Goal: Information Seeking & Learning: Learn about a topic

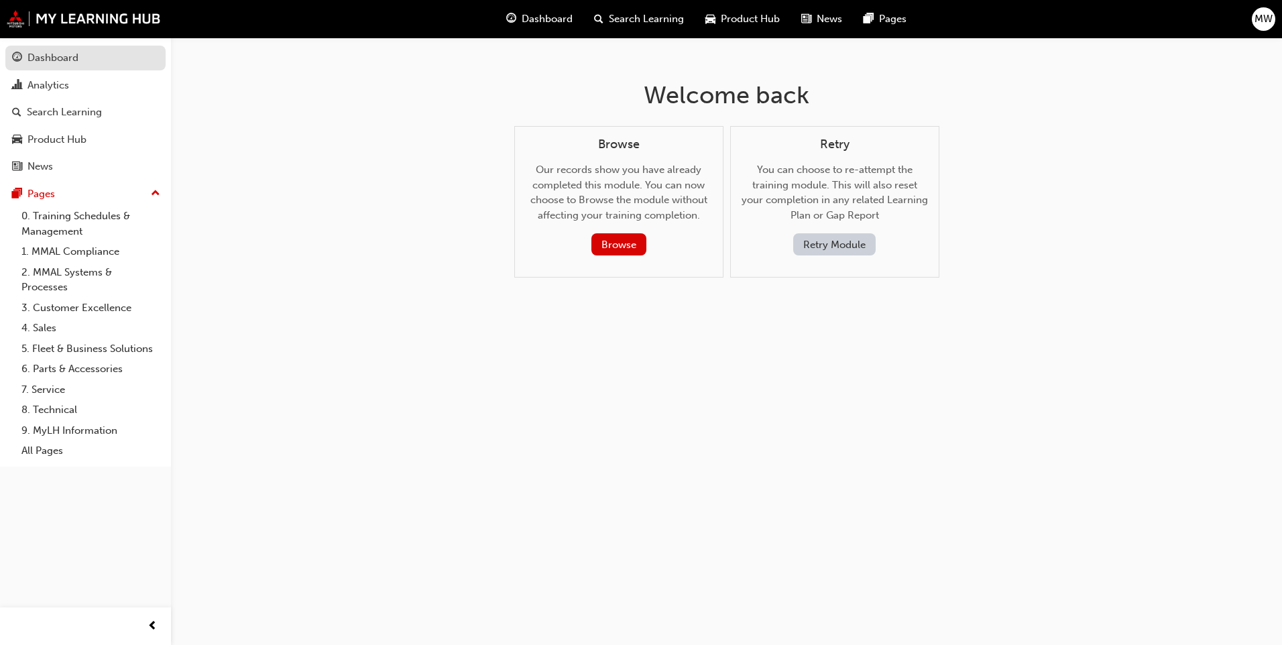
click at [60, 60] on div "Dashboard" at bounding box center [53, 57] width 51 height 15
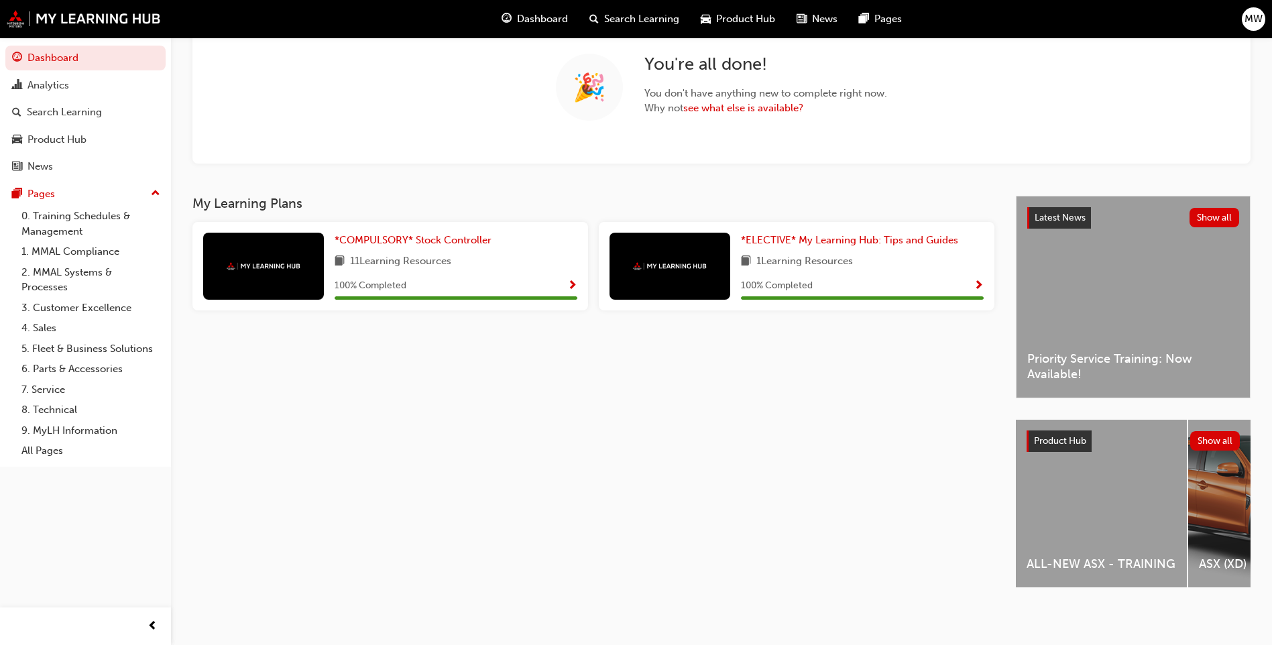
scroll to position [115, 0]
click at [1108, 545] on div "ALL-NEW ASX - TRAINING" at bounding box center [1101, 504] width 171 height 168
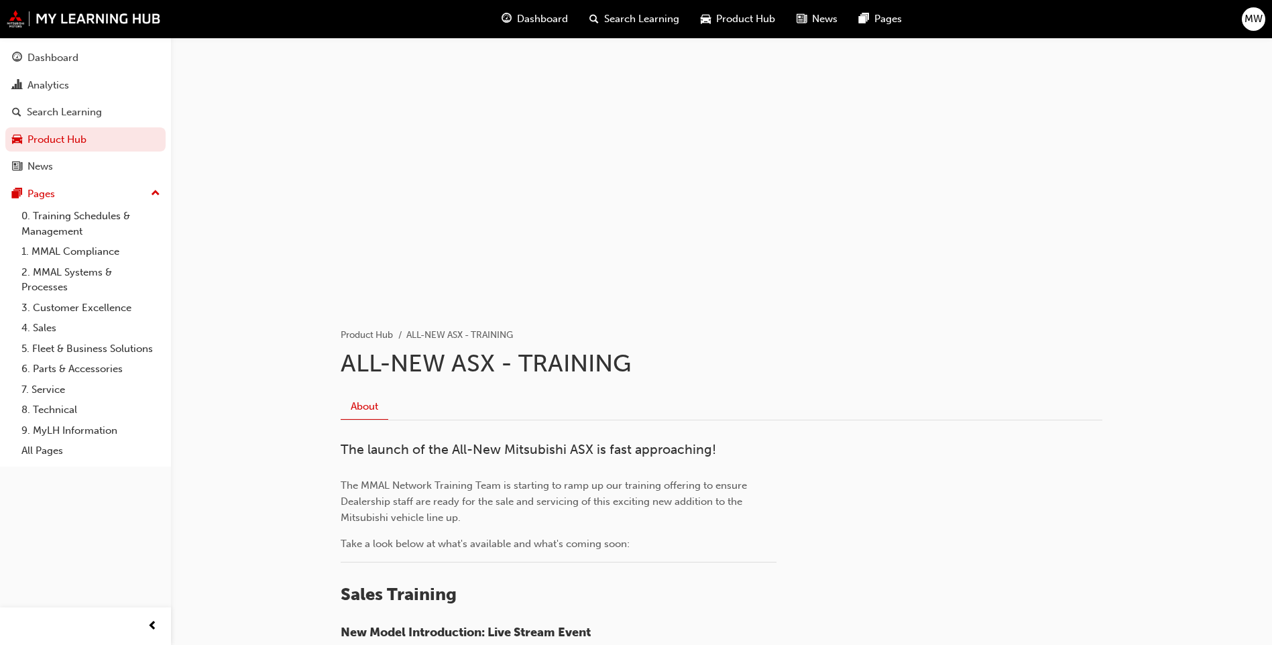
click at [648, 11] on div "Search Learning" at bounding box center [634, 19] width 111 height 28
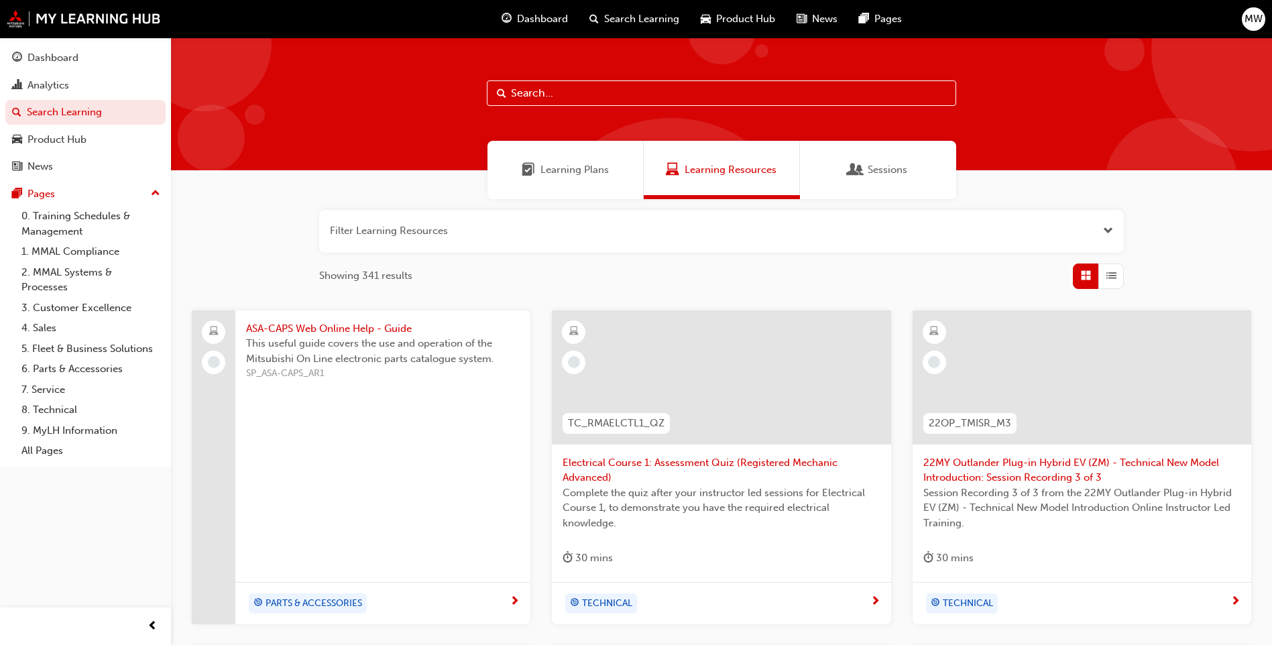
click at [920, 172] on div "Sessions" at bounding box center [878, 170] width 156 height 58
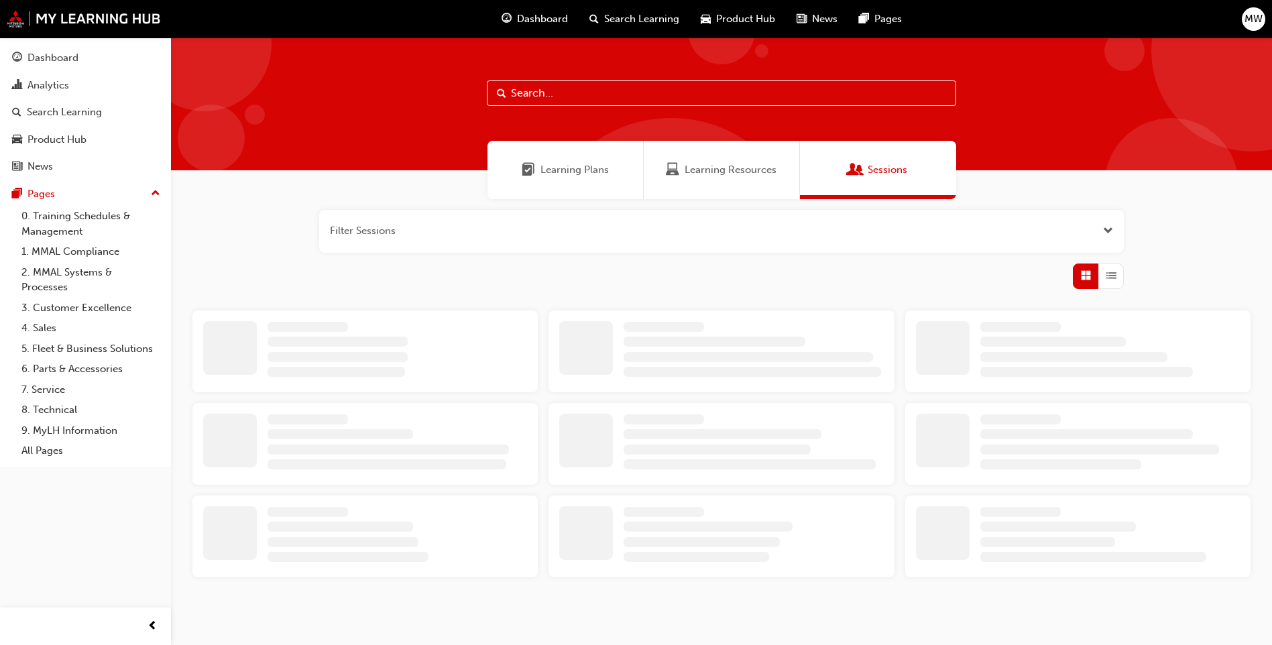
click at [584, 170] on span "Learning Plans" at bounding box center [575, 169] width 68 height 15
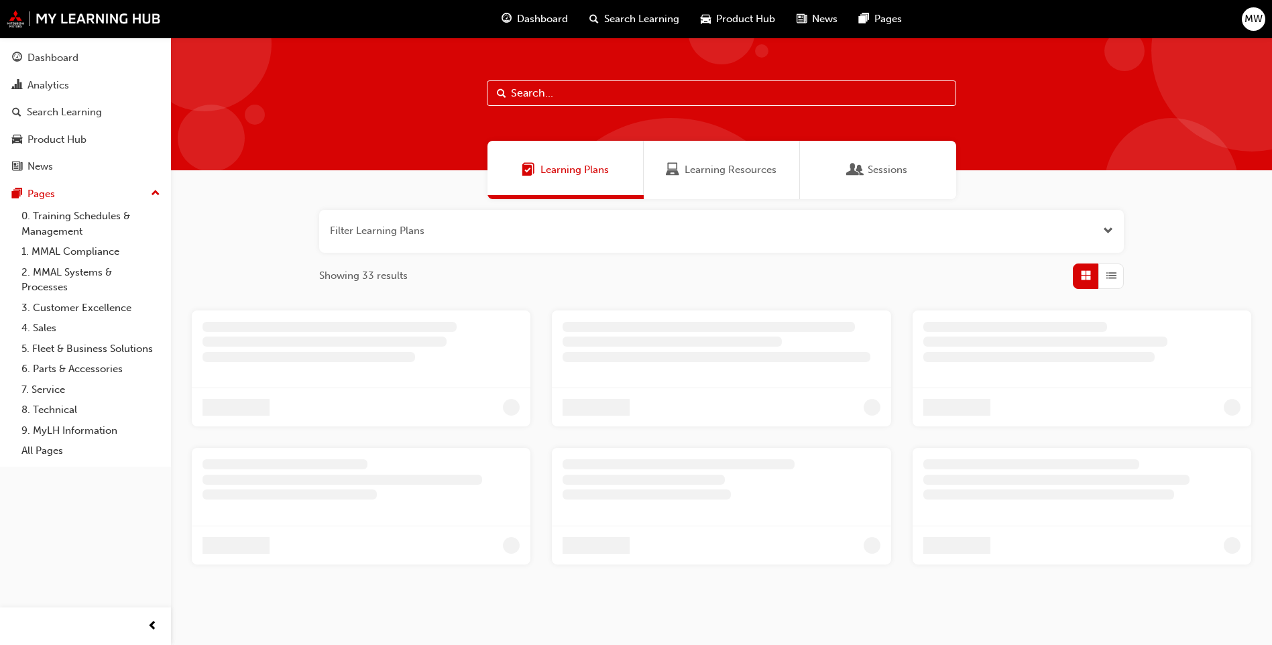
click at [655, 24] on span "Search Learning" at bounding box center [641, 18] width 75 height 15
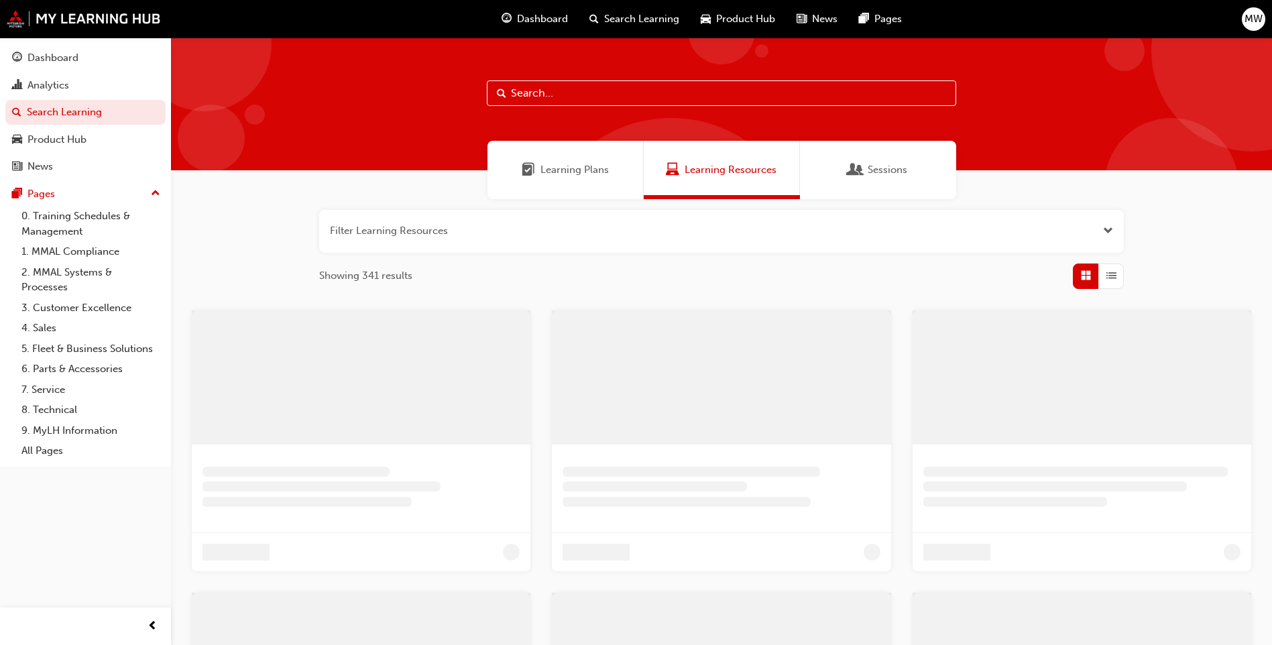
click at [720, 18] on span "Product Hub" at bounding box center [745, 18] width 59 height 15
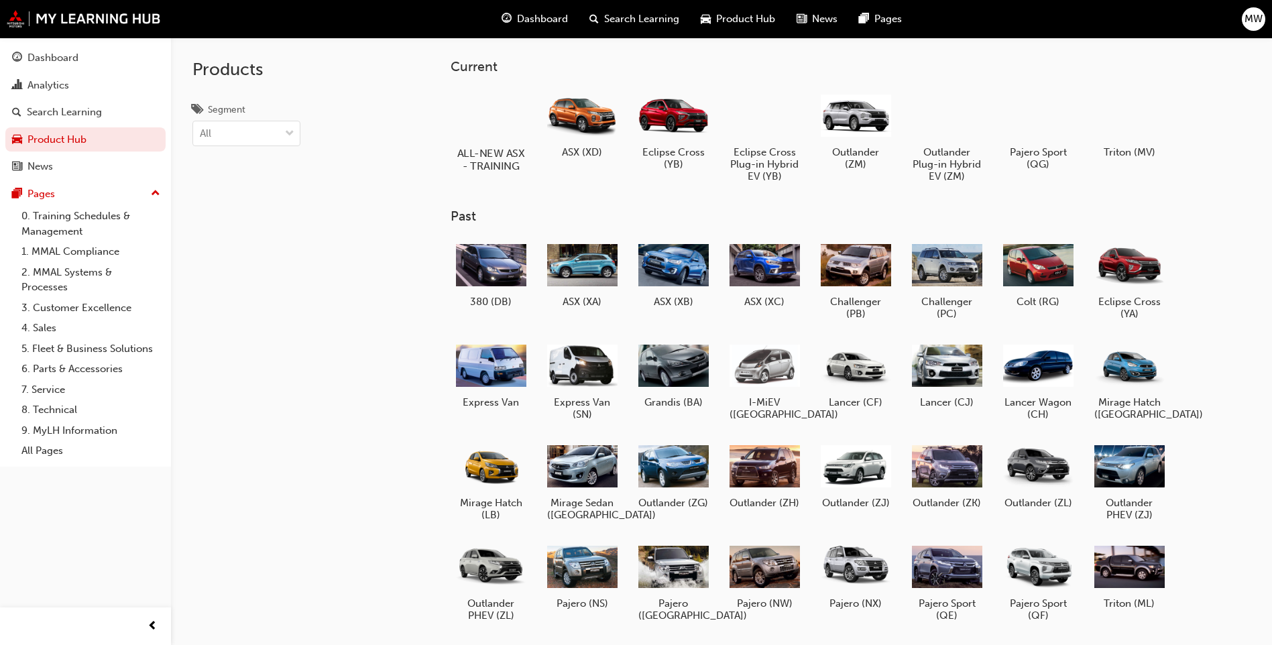
click at [485, 110] on div at bounding box center [491, 114] width 74 height 53
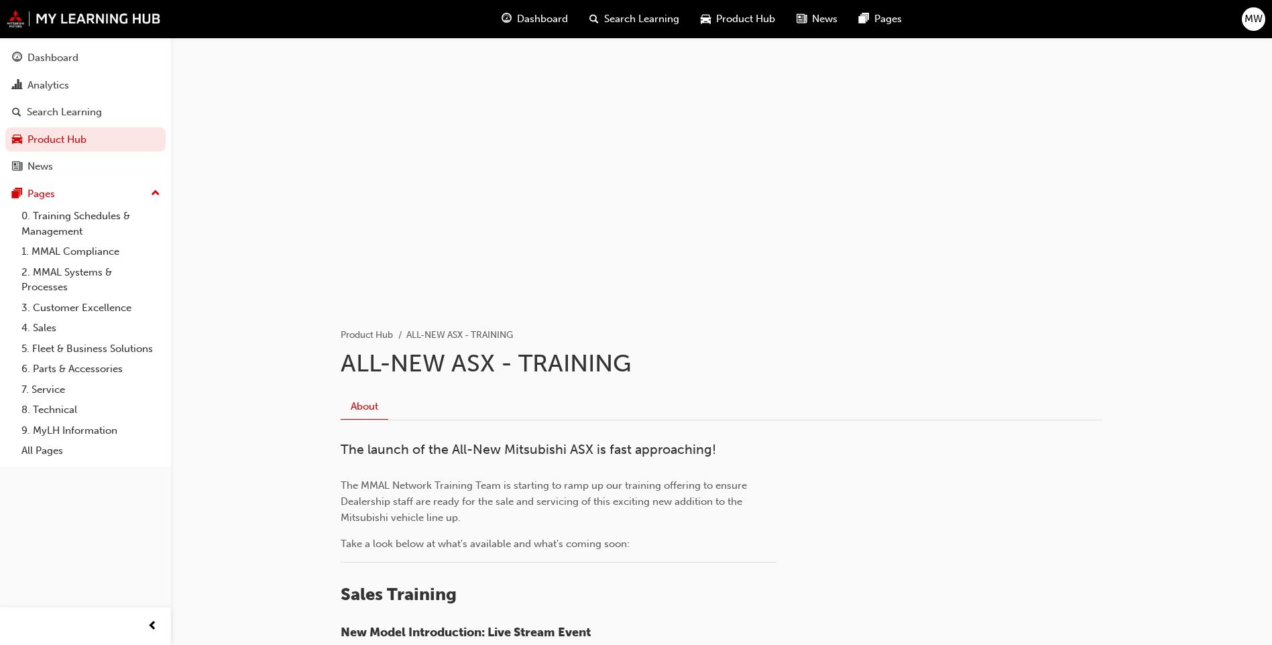
click at [753, 11] on div "Product Hub" at bounding box center [738, 19] width 96 height 28
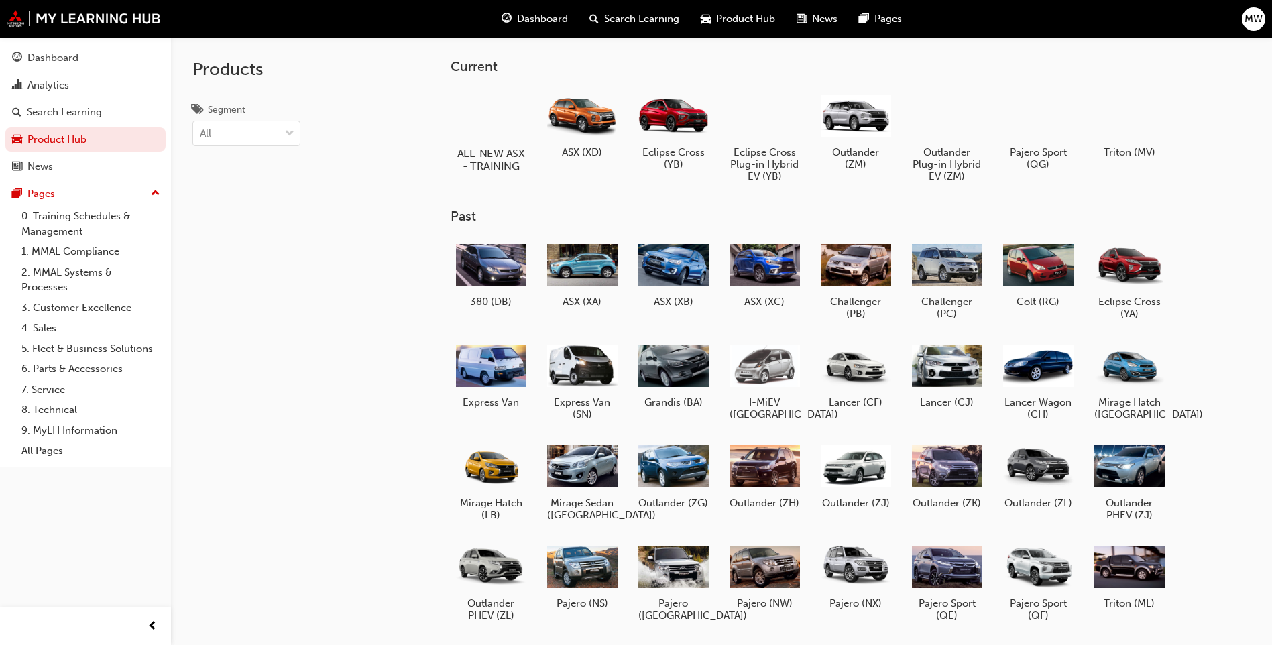
click at [496, 108] on div at bounding box center [491, 114] width 74 height 53
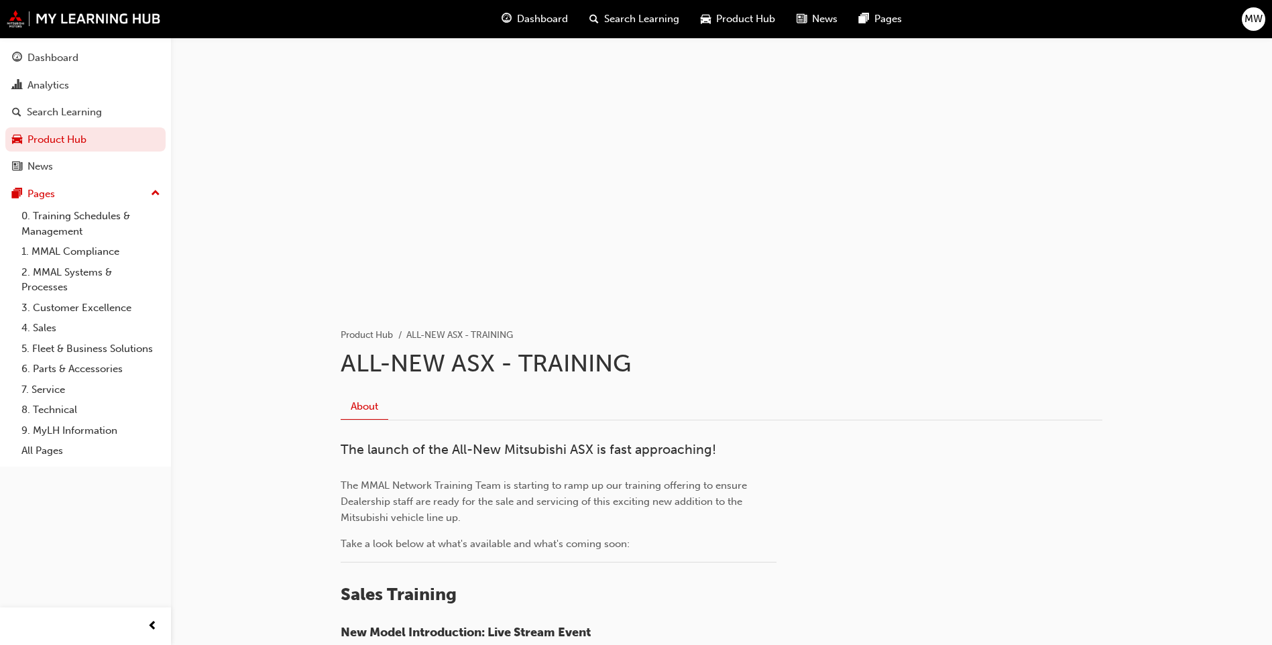
drag, startPoint x: 799, startPoint y: 201, endPoint x: 633, endPoint y: 206, distance: 166.4
click at [633, 206] on div at bounding box center [721, 172] width 805 height 268
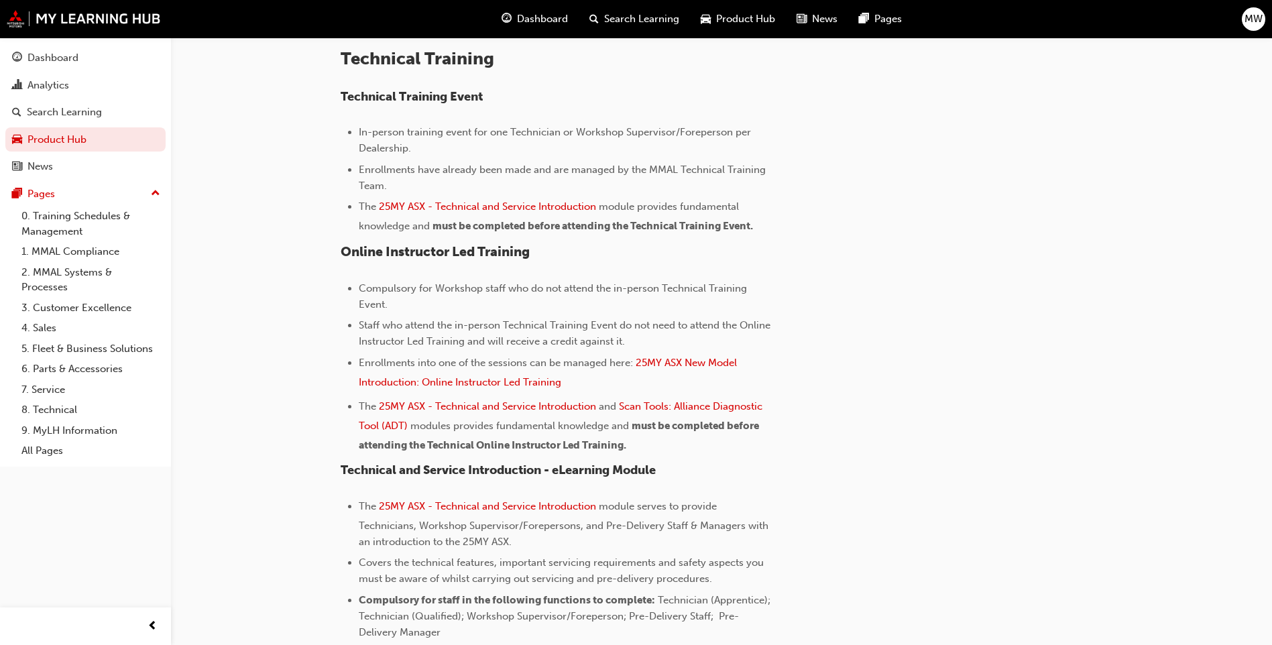
scroll to position [765, 0]
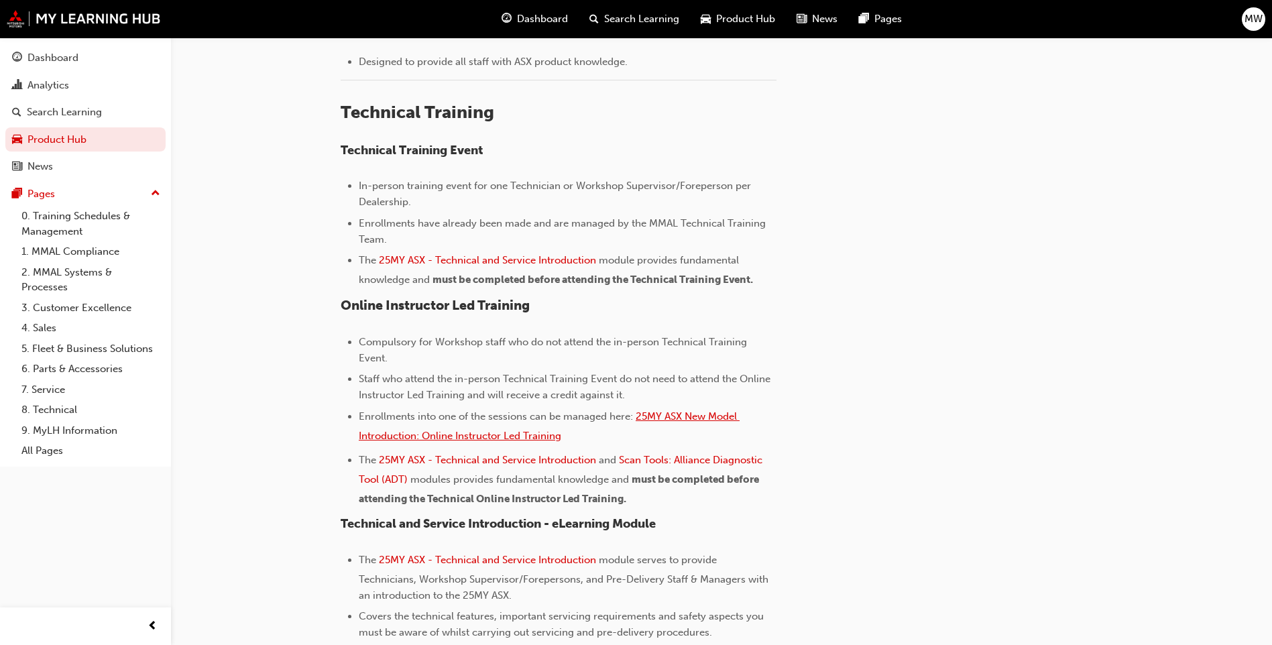
click at [530, 437] on span "25MY ASX New Model Introduction: Online Instructor Led Training" at bounding box center [549, 426] width 381 height 32
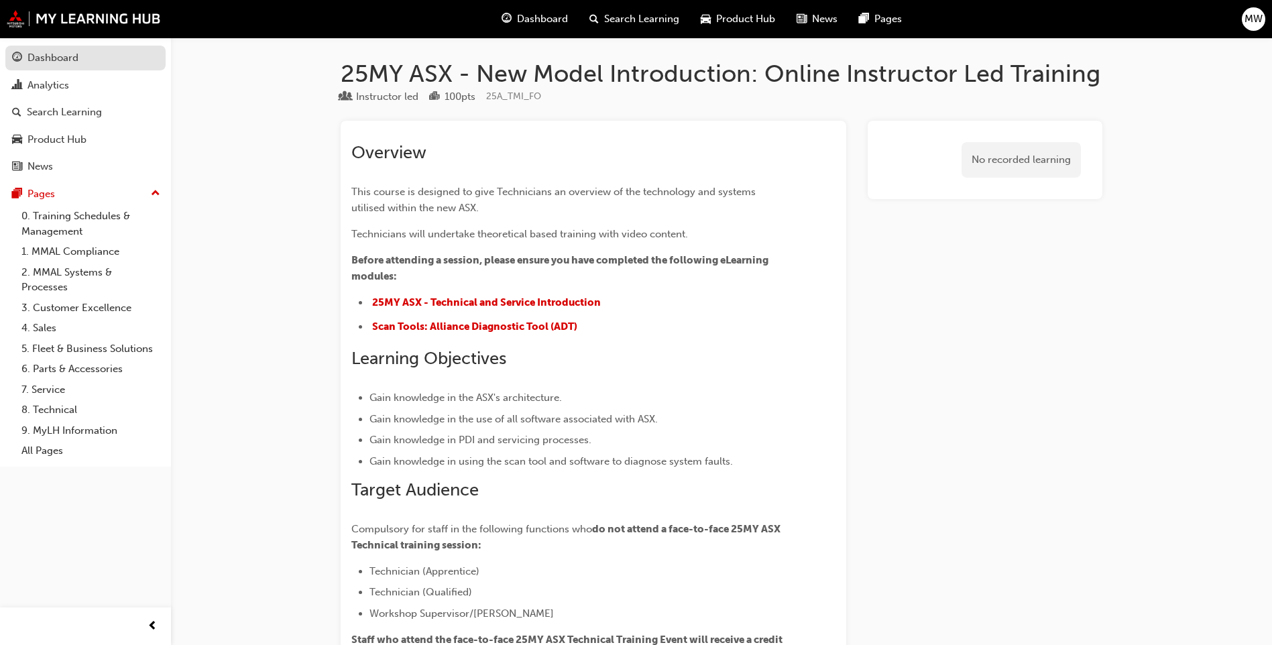
click at [87, 62] on div "Dashboard" at bounding box center [85, 58] width 147 height 17
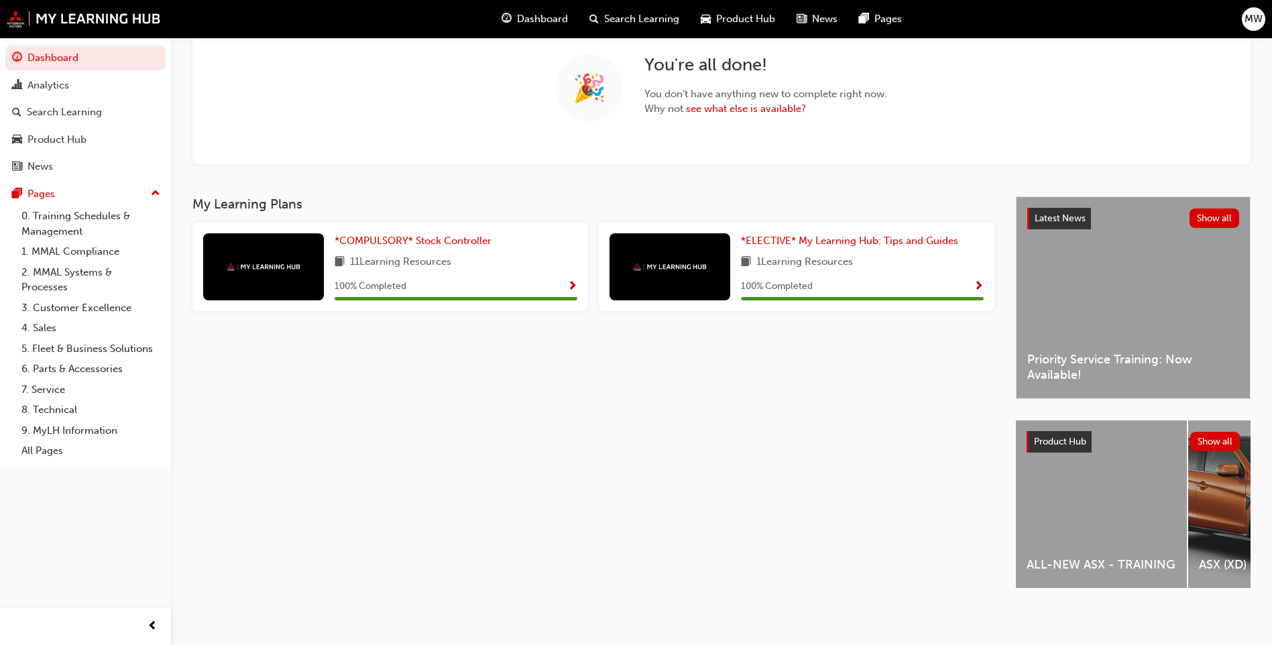
scroll to position [115, 0]
click at [1205, 437] on button "Show all" at bounding box center [1216, 440] width 50 height 19
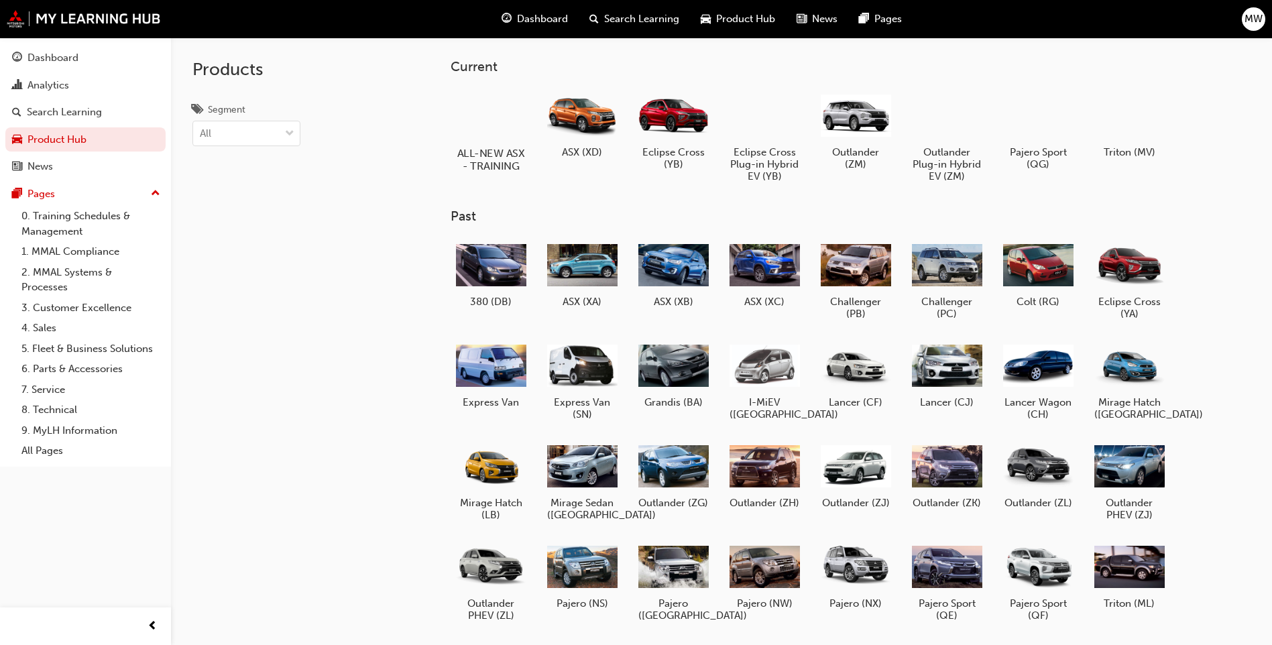
click at [481, 158] on h5 "ALL-NEW ASX - TRAINING" at bounding box center [491, 159] width 74 height 25
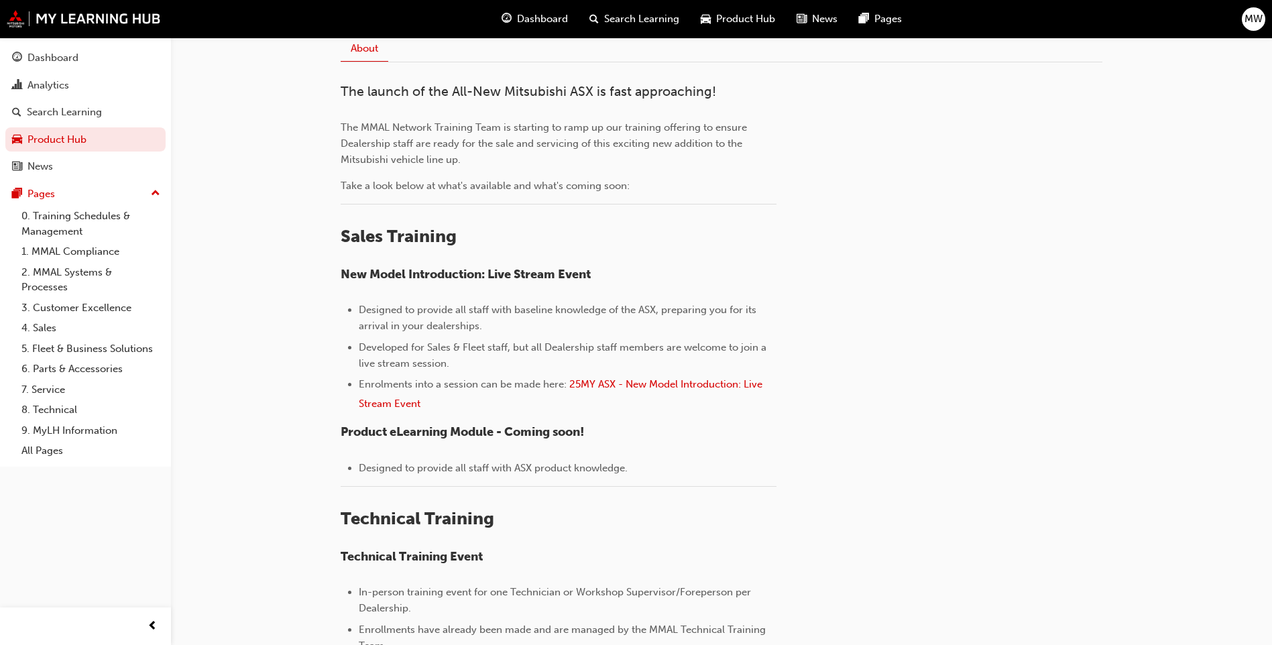
scroll to position [402, 0]
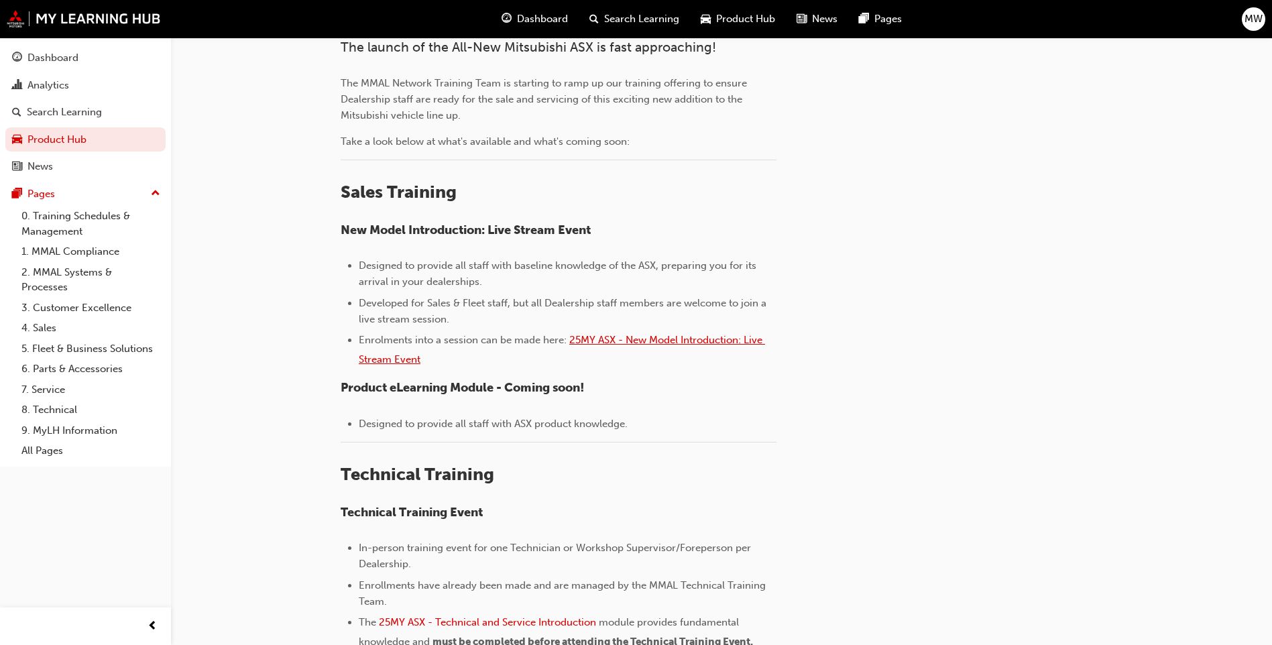
click at [592, 339] on span "25MY ASX - New Model Introduction: Live Stream Event" at bounding box center [562, 350] width 406 height 32
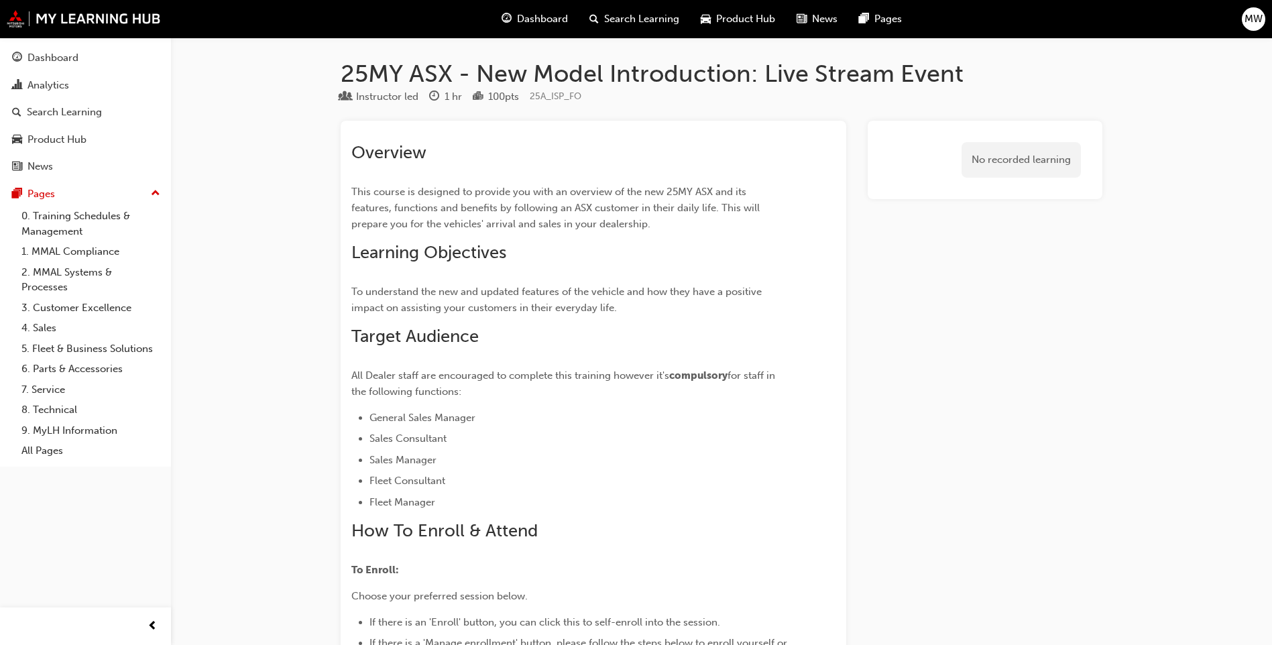
click at [508, 11] on span "guage-icon" at bounding box center [507, 19] width 10 height 17
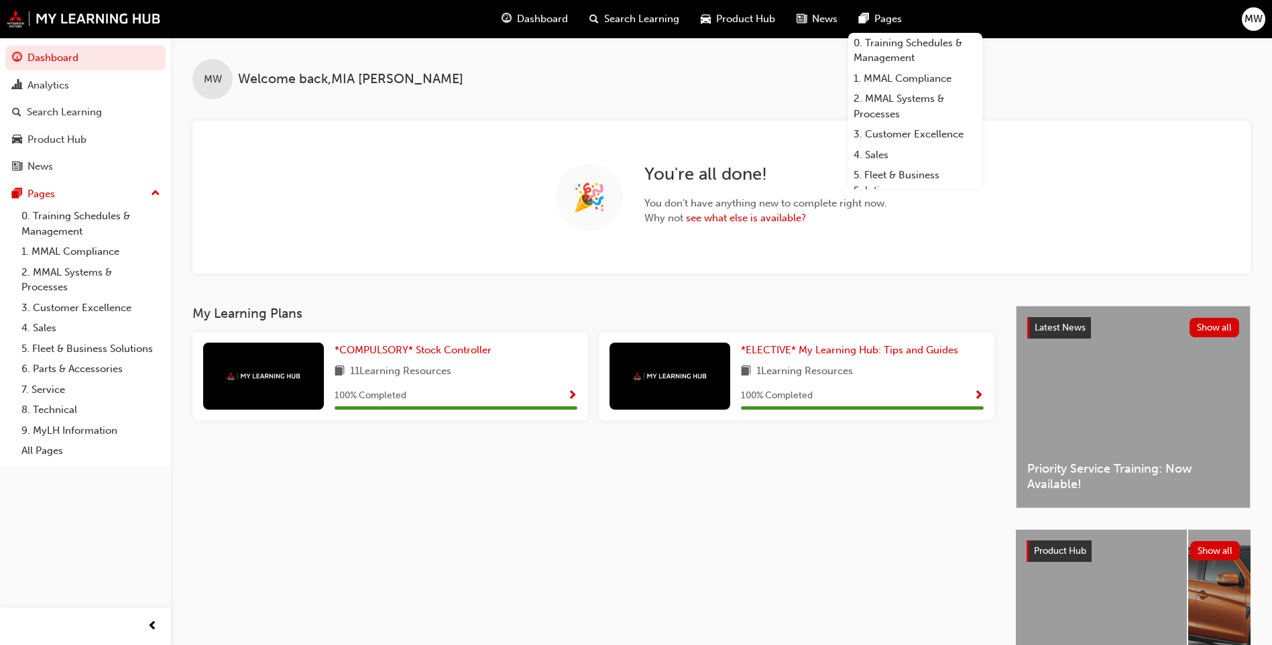
click at [820, 19] on span "News" at bounding box center [824, 18] width 25 height 15
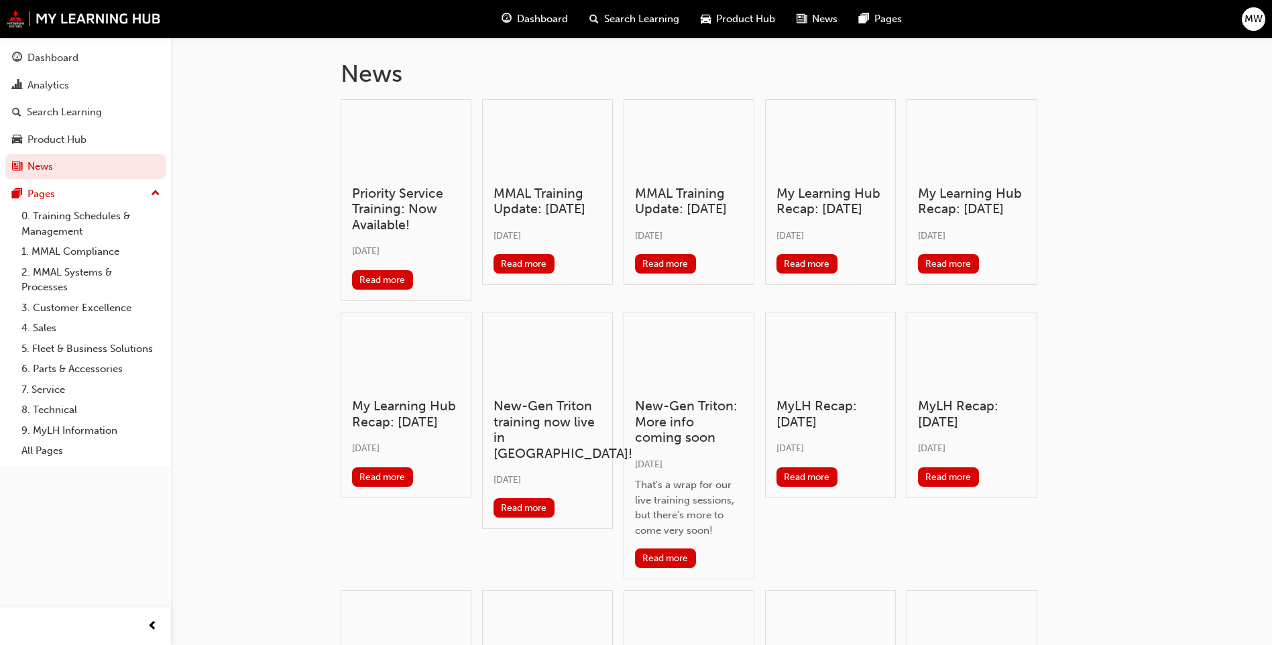
click at [1118, 158] on div "News Priority Service Training: Now Available! Fri 11 Jul 2025 Read more MMAL T…" at bounding box center [721, 452] width 805 height 828
click at [891, 24] on span "Pages" at bounding box center [889, 18] width 28 height 15
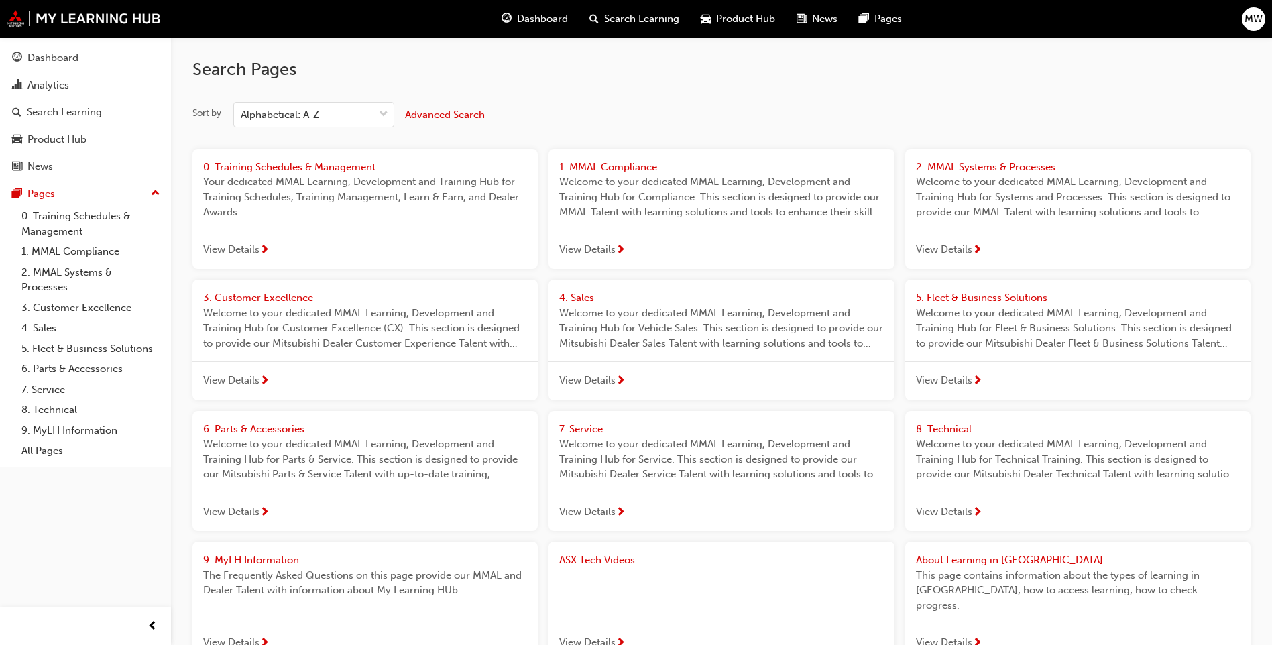
click at [747, 15] on span "Product Hub" at bounding box center [745, 18] width 59 height 15
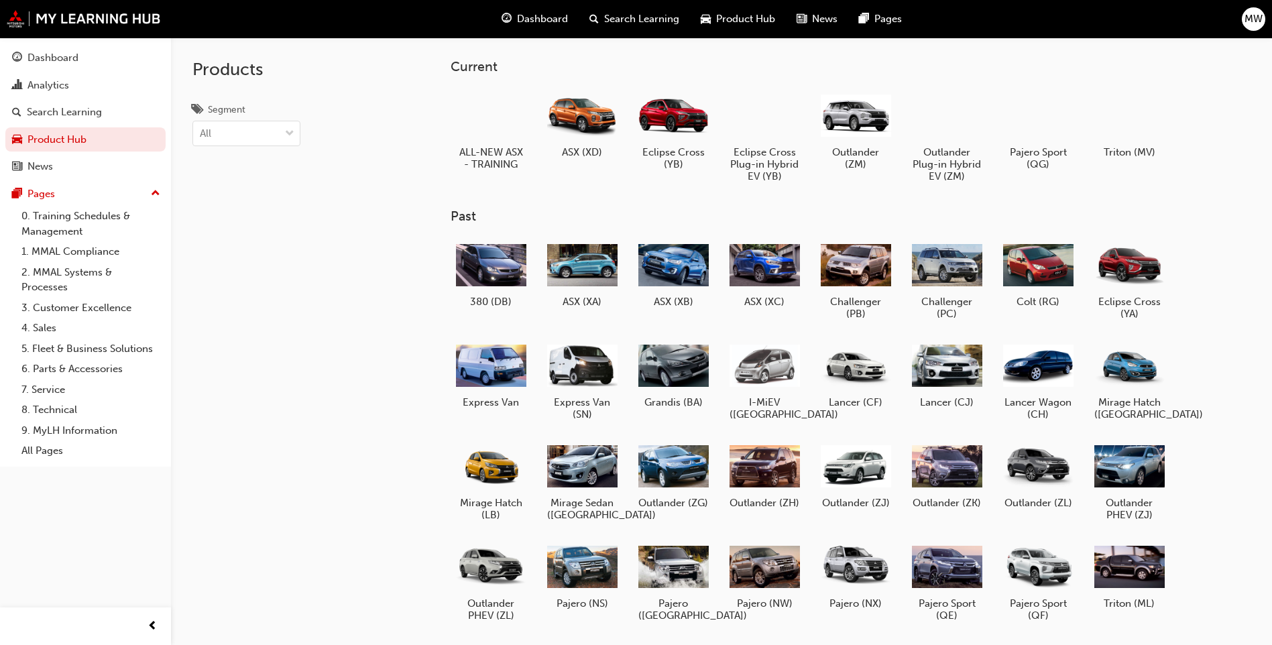
click at [601, 10] on div "Search Learning" at bounding box center [634, 19] width 111 height 28
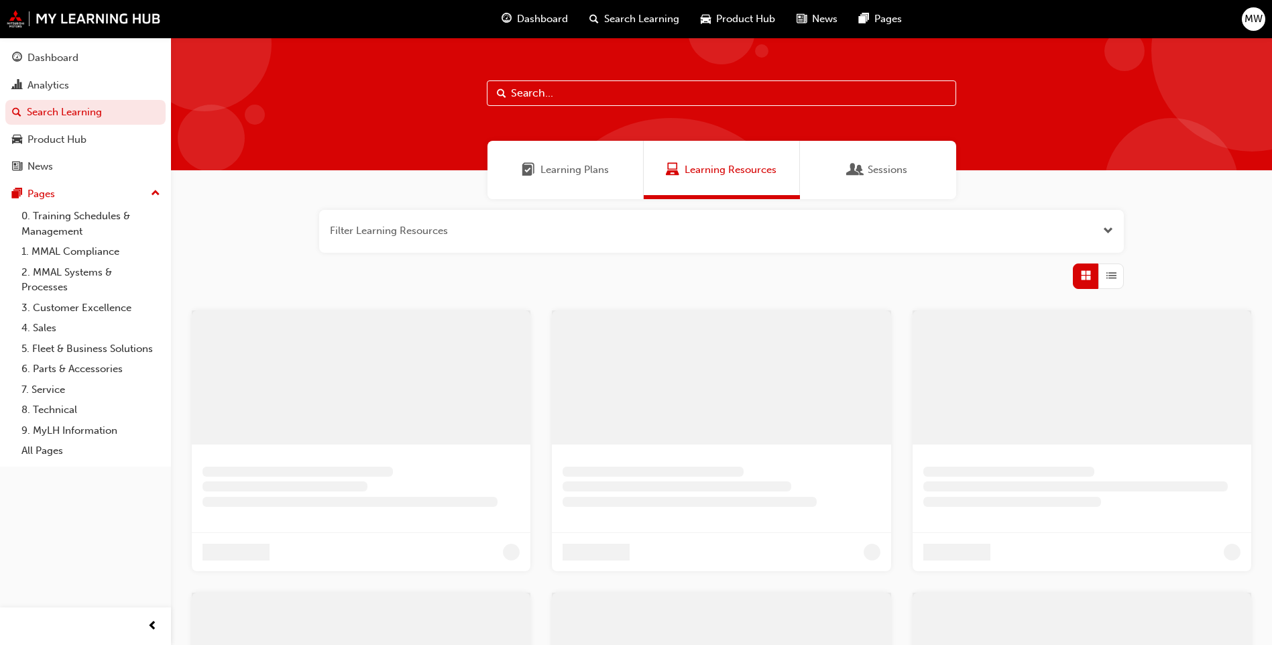
click at [573, 96] on input "text" at bounding box center [722, 92] width 470 height 25
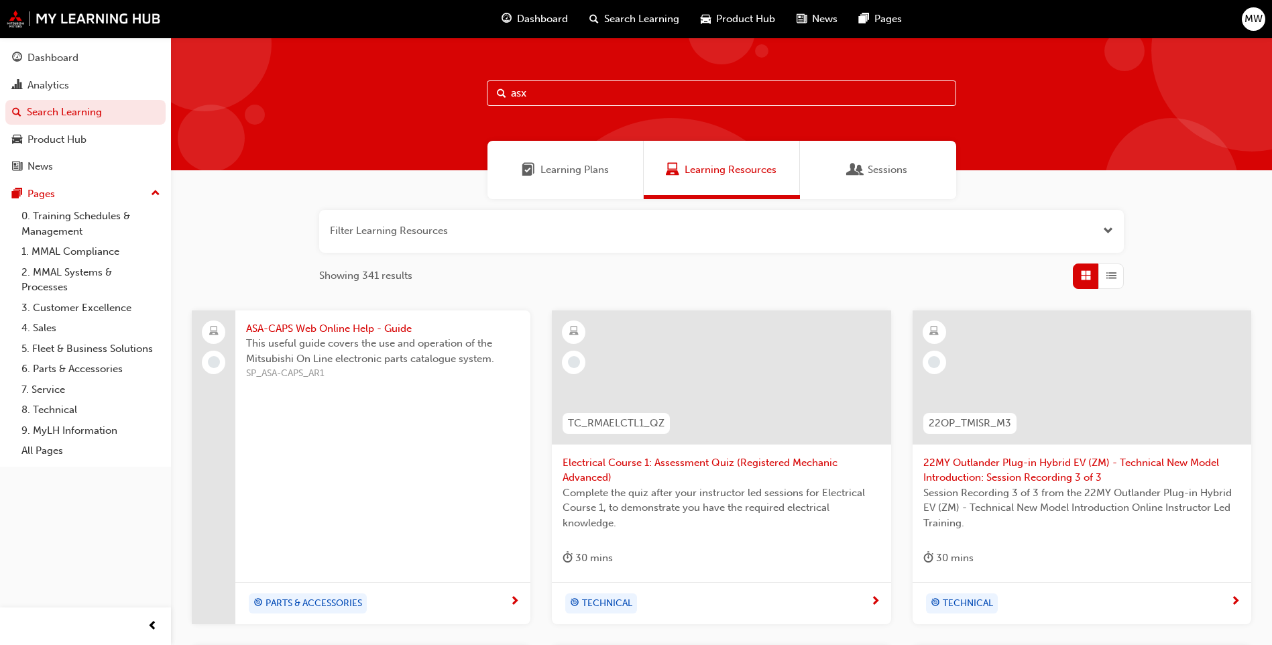
type input "asx"
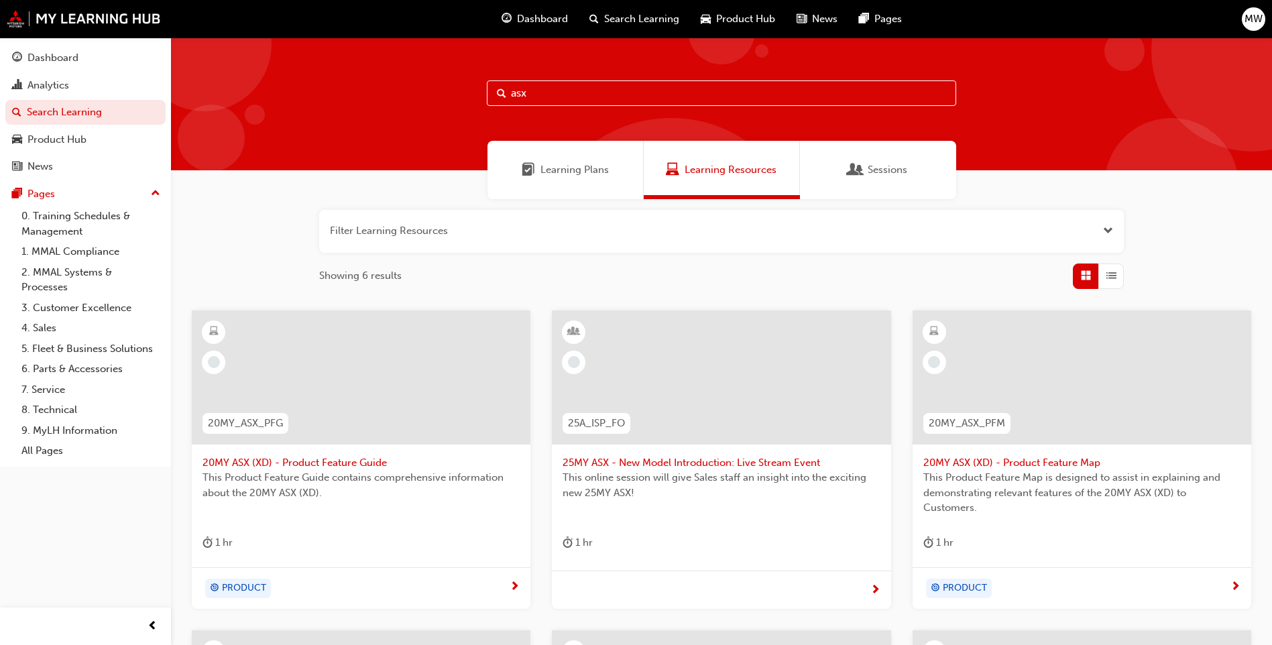
click at [339, 470] on span "20MY ASX (XD) - Product Feature Guide" at bounding box center [361, 462] width 317 height 15
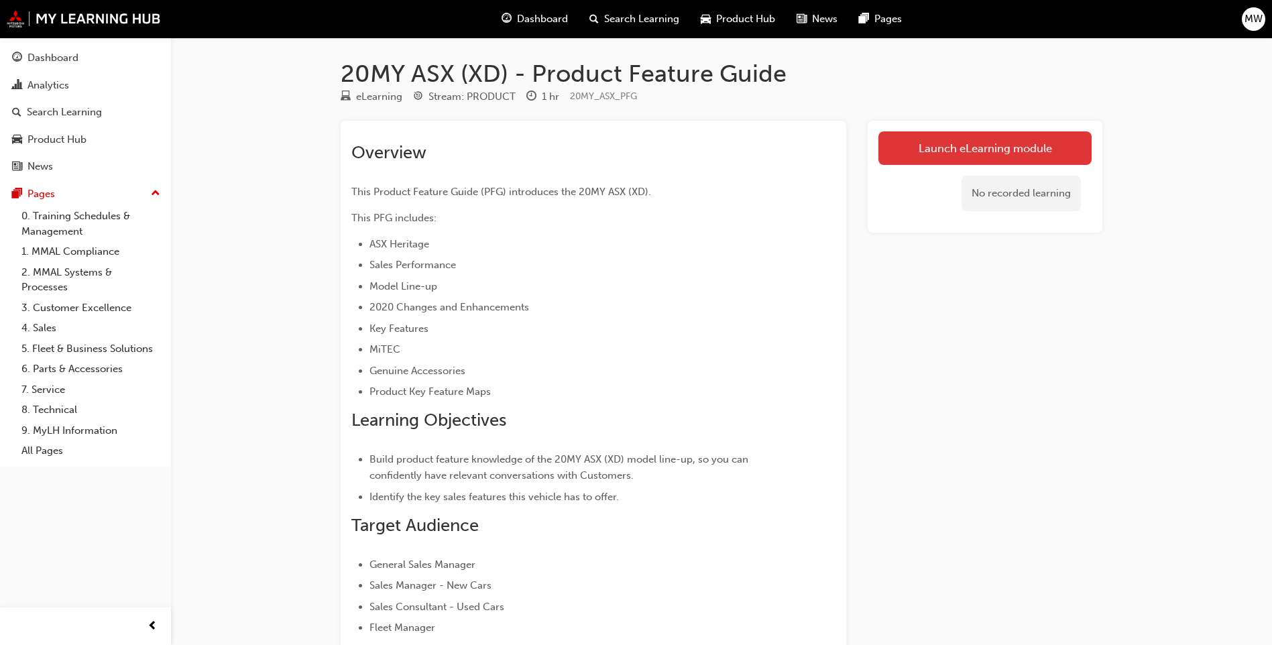
click at [954, 158] on link "Launch eLearning module" at bounding box center [985, 148] width 213 height 34
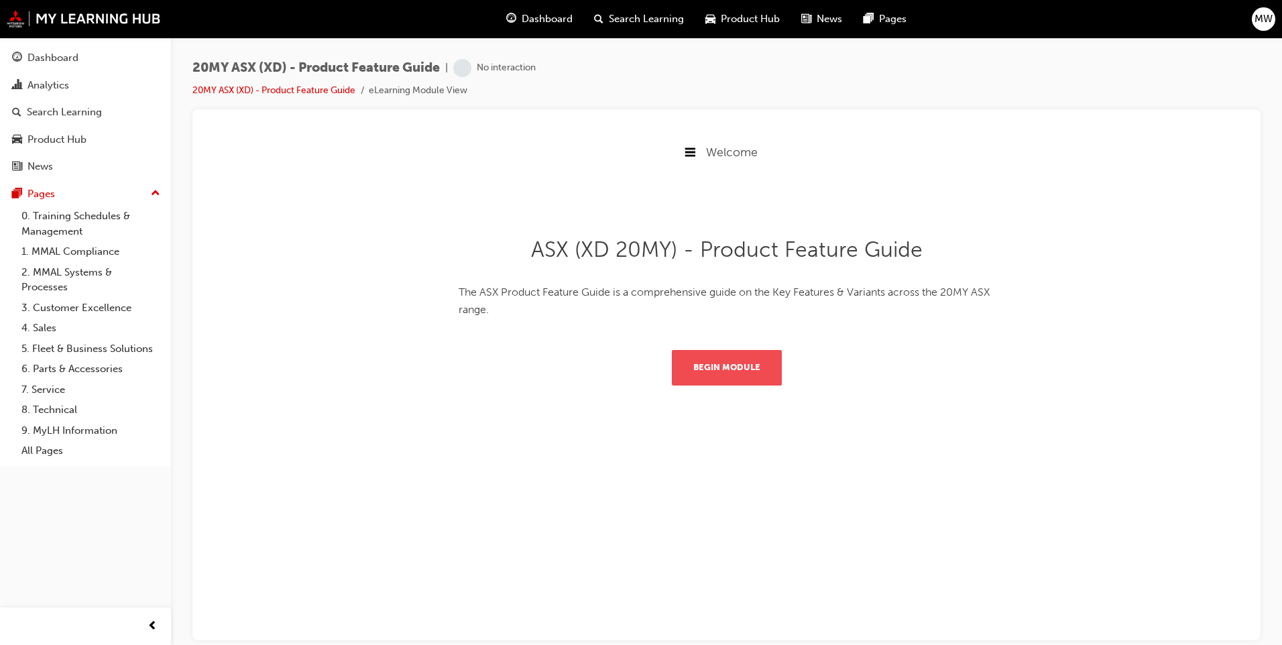
click at [760, 369] on button "Begin Module" at bounding box center [727, 366] width 110 height 35
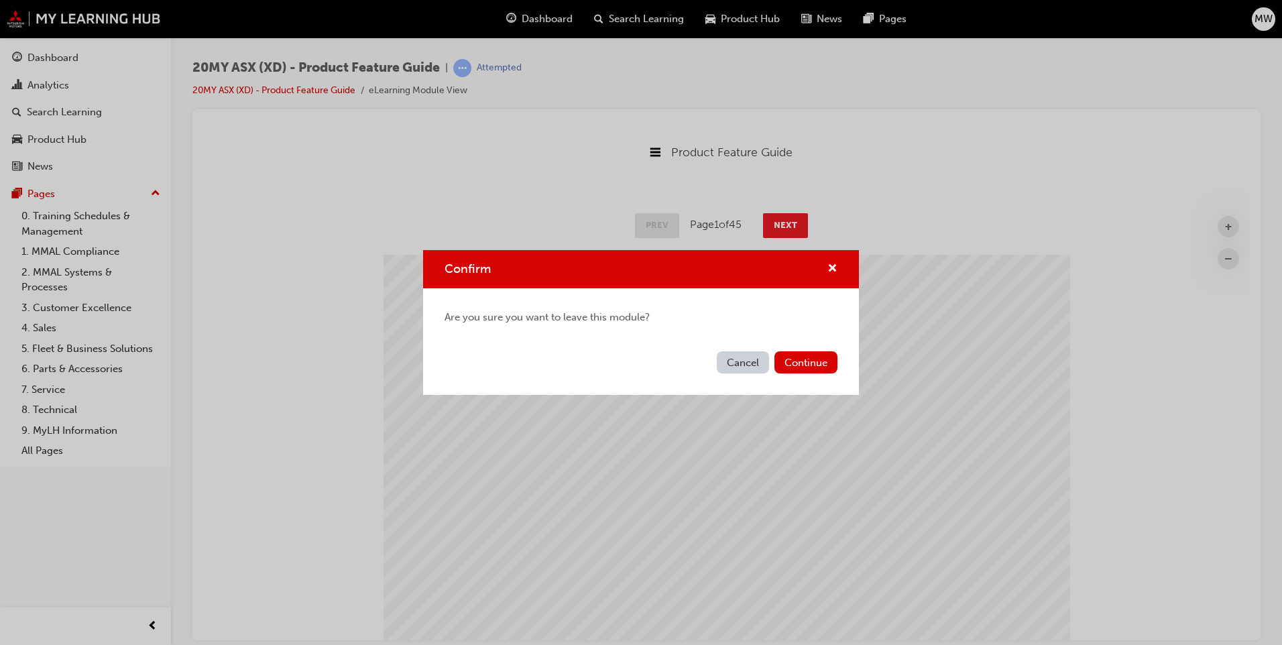
click at [758, 362] on button "Cancel" at bounding box center [743, 362] width 52 height 22
click at [800, 364] on button "Continue" at bounding box center [806, 362] width 63 height 22
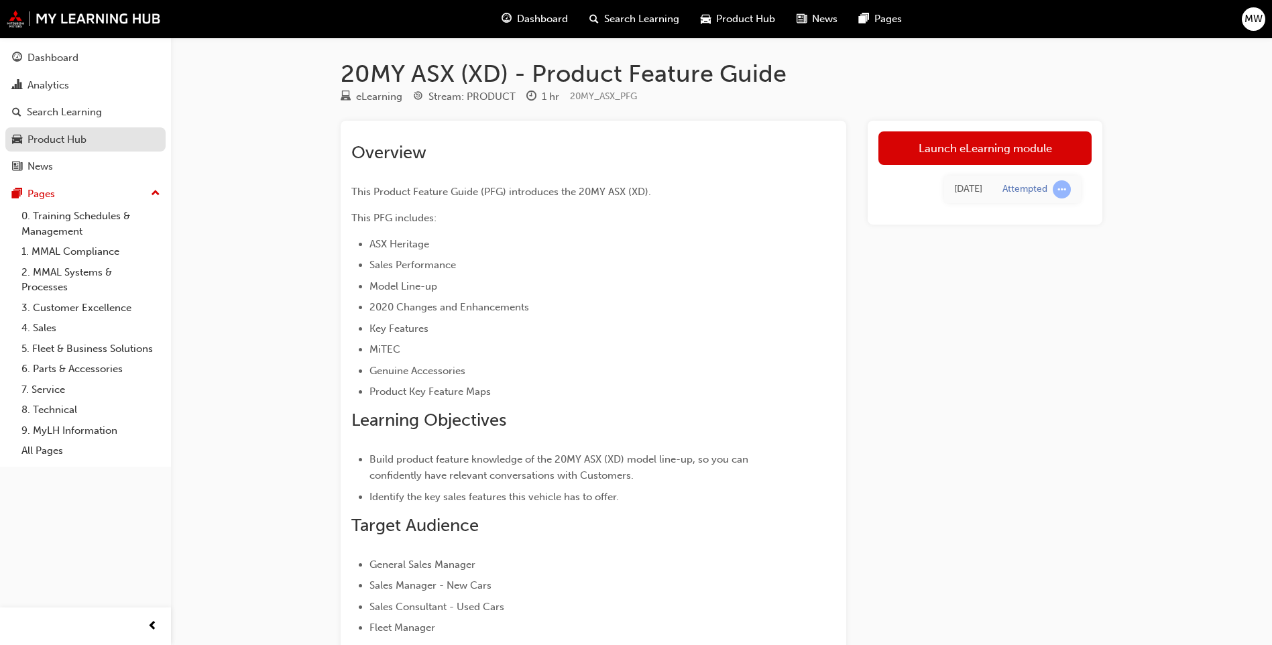
click at [46, 142] on div "Product Hub" at bounding box center [57, 139] width 59 height 15
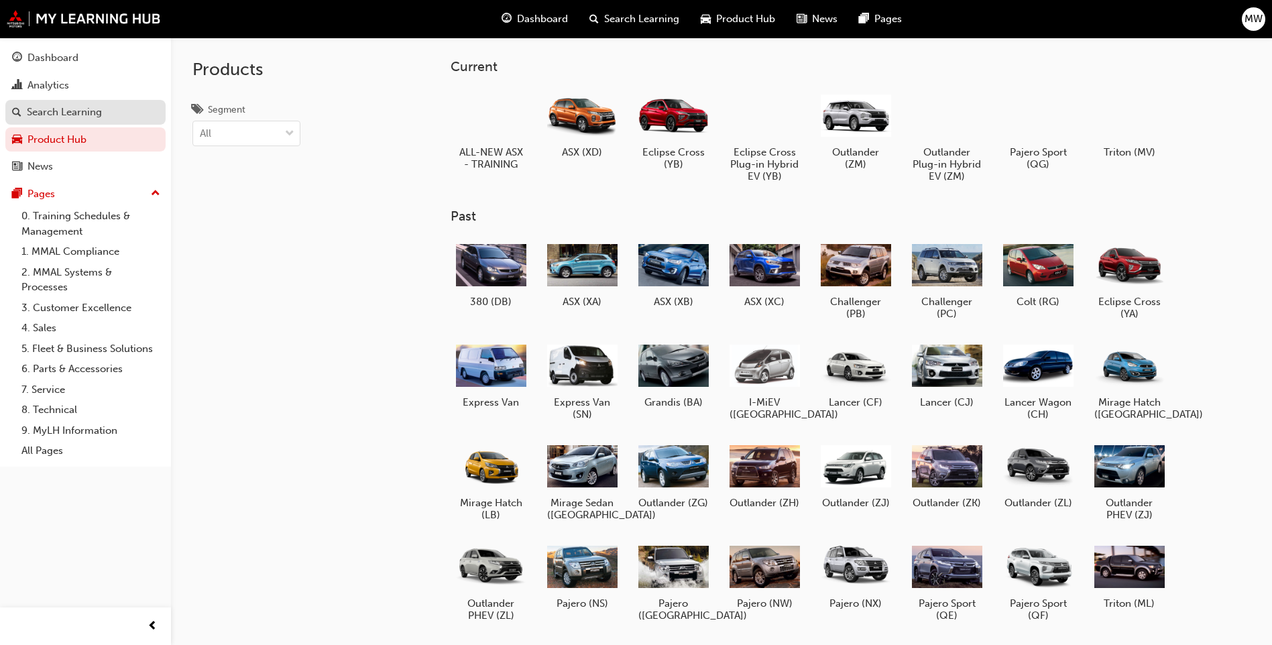
click at [45, 115] on div "Search Learning" at bounding box center [64, 112] width 75 height 15
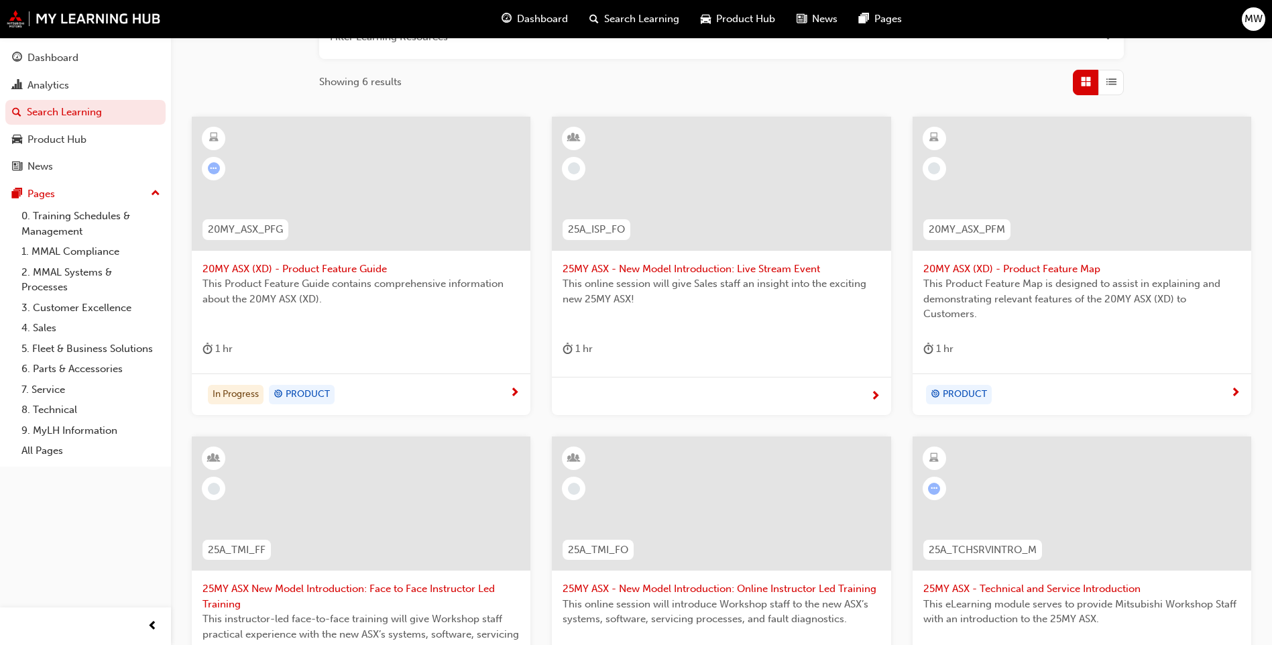
scroll to position [201, 0]
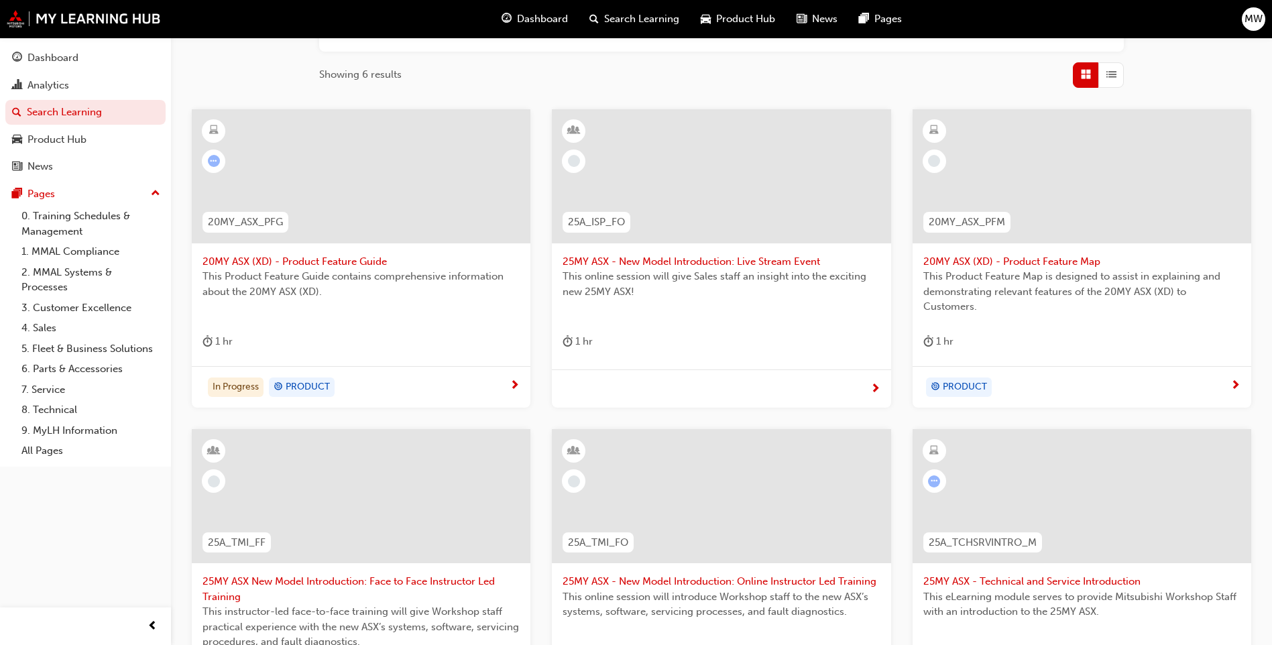
click at [876, 401] on div at bounding box center [721, 389] width 339 height 39
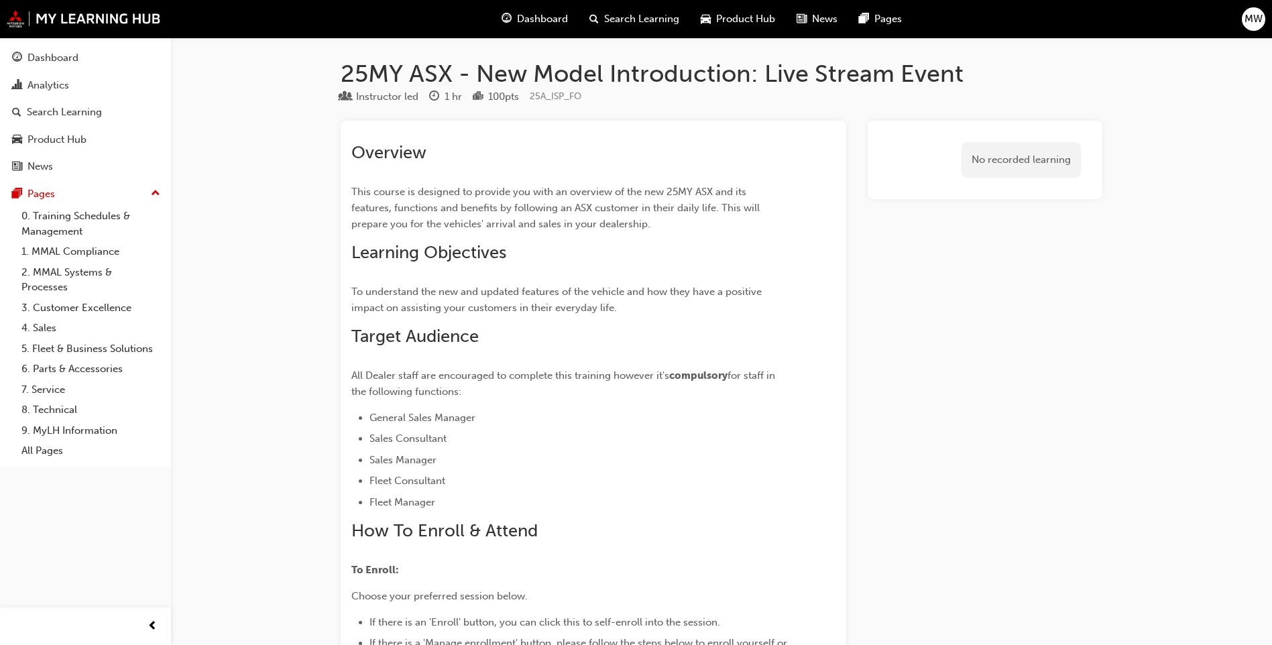
scroll to position [201, 0]
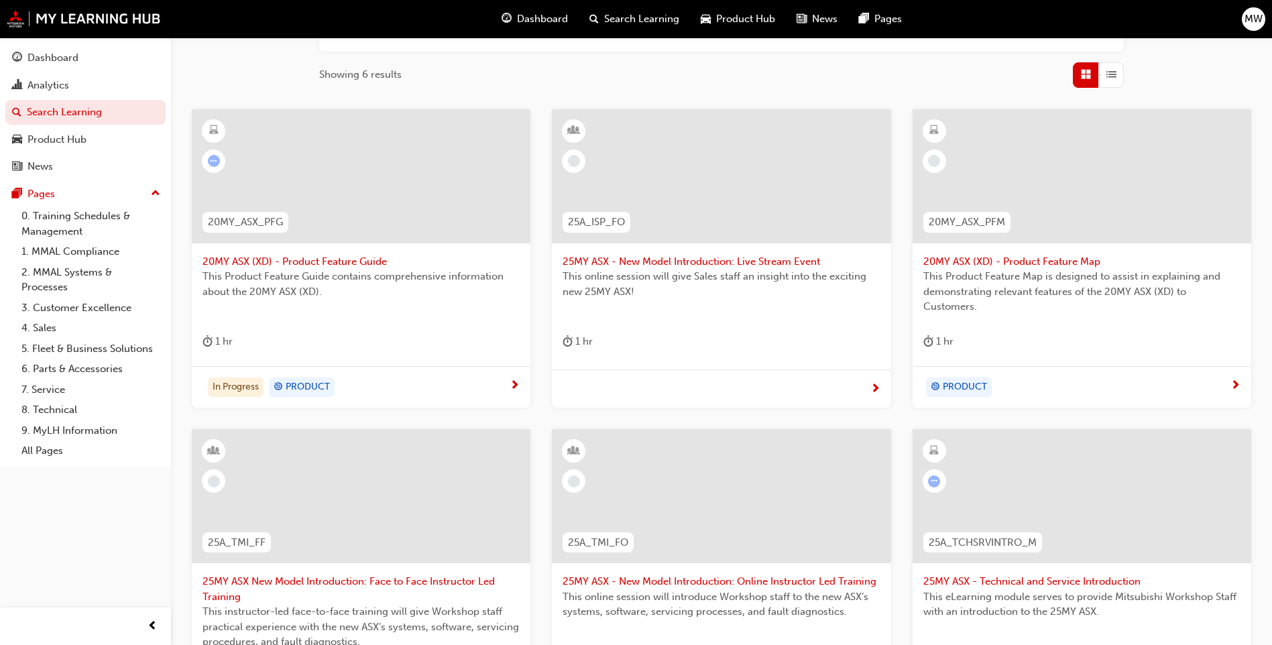
click at [1064, 263] on span "20MY ASX (XD) - Product Feature Map" at bounding box center [1082, 261] width 317 height 15
